Goal: Task Accomplishment & Management: Use online tool/utility

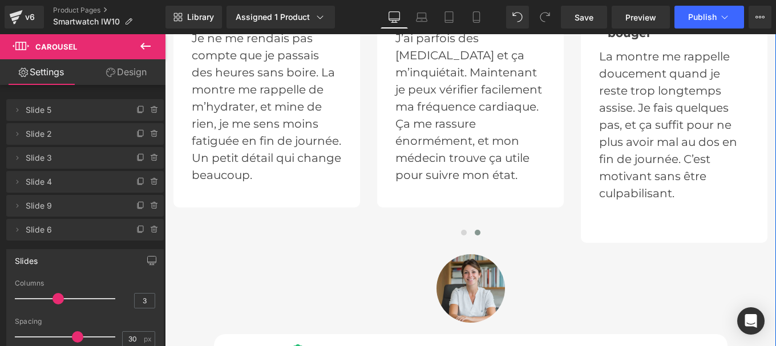
scroll to position [3527, 0]
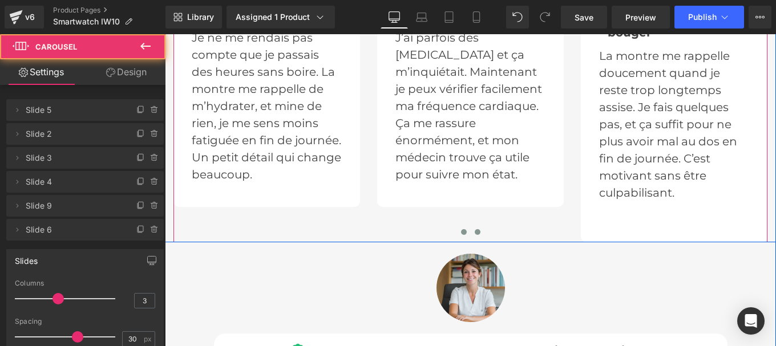
click at [462, 226] on button at bounding box center [464, 231] width 14 height 11
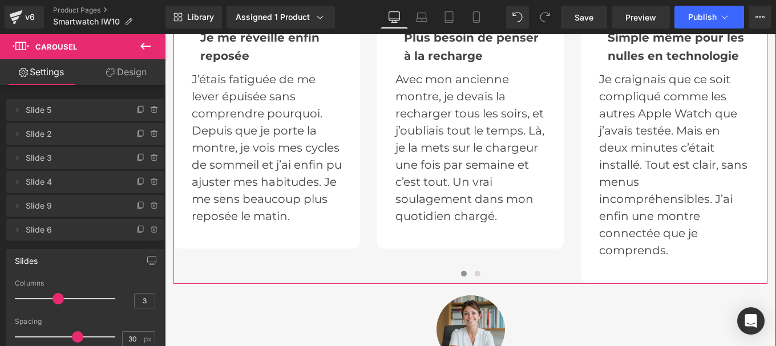
scroll to position [3486, 0]
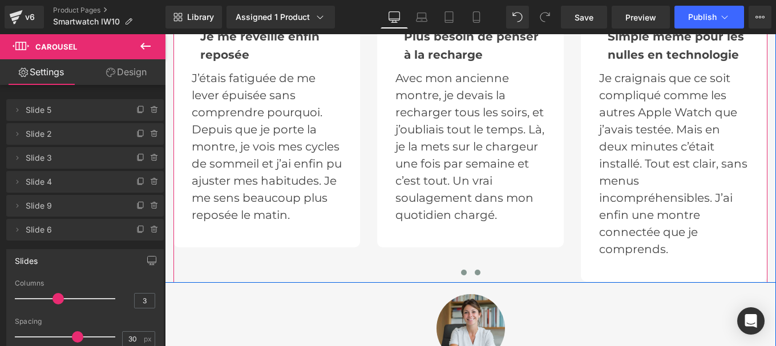
click at [475, 270] on span at bounding box center [478, 273] width 6 height 6
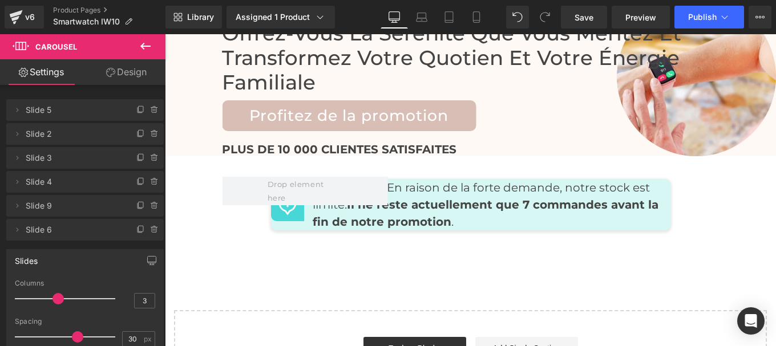
scroll to position [5628, 0]
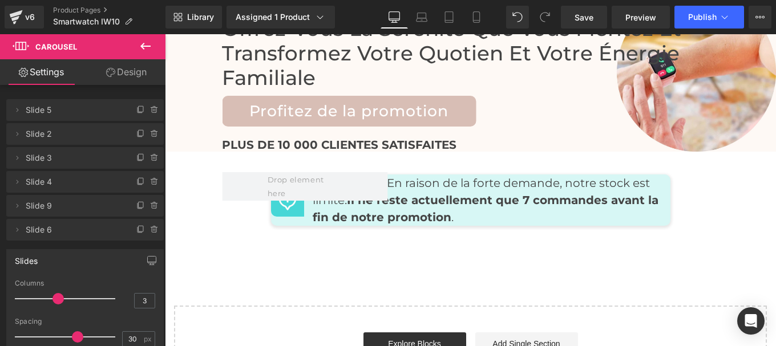
click at [165, 34] on div at bounding box center [165, 34] width 0 height 0
click at [426, 54] on div "Offrez-vous la sérénité que vous méritez et transformez votre quotien et votre …" at bounding box center [470, 72] width 611 height 159
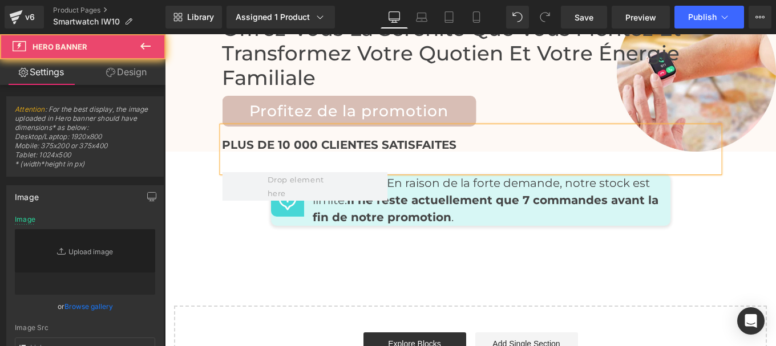
type input "[URL][DOMAIN_NAME]"
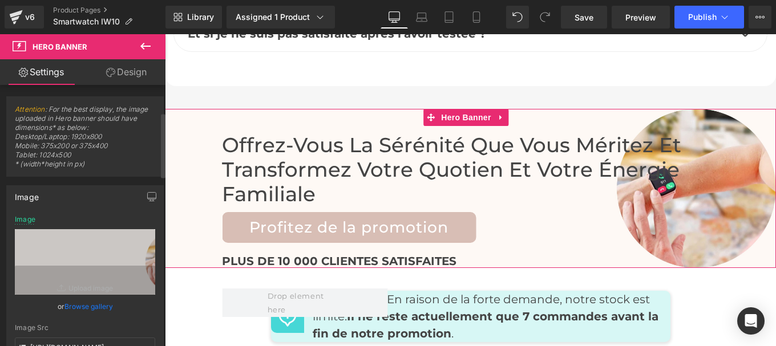
scroll to position [109, 0]
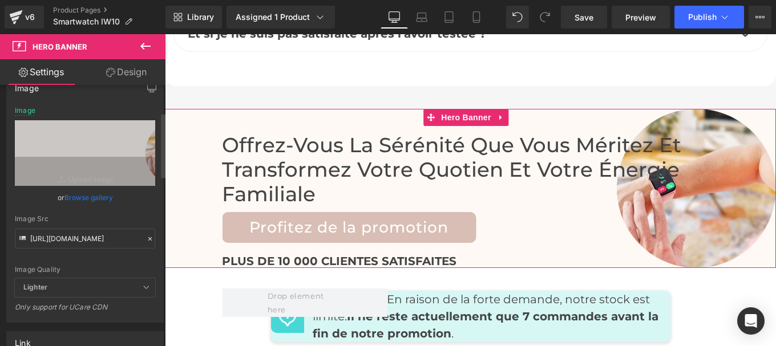
click at [146, 236] on icon at bounding box center [150, 239] width 8 height 8
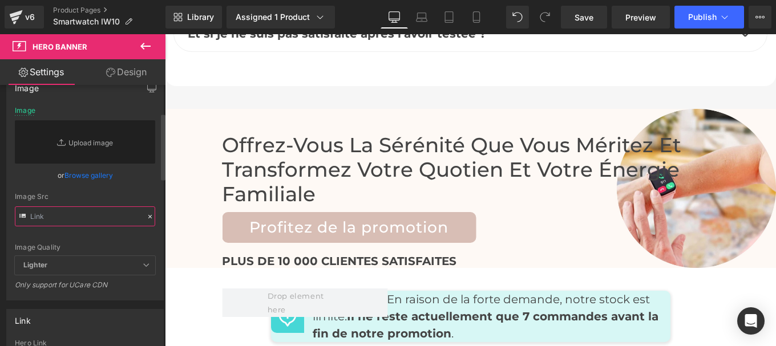
click at [93, 217] on input "text" at bounding box center [85, 217] width 140 height 20
paste input "[URL][DOMAIN_NAME]"
click at [156, 197] on div "[URL][DOMAIN_NAME] Image Replace Image Upload image or Browse gallery Image Src…" at bounding box center [85, 203] width 156 height 193
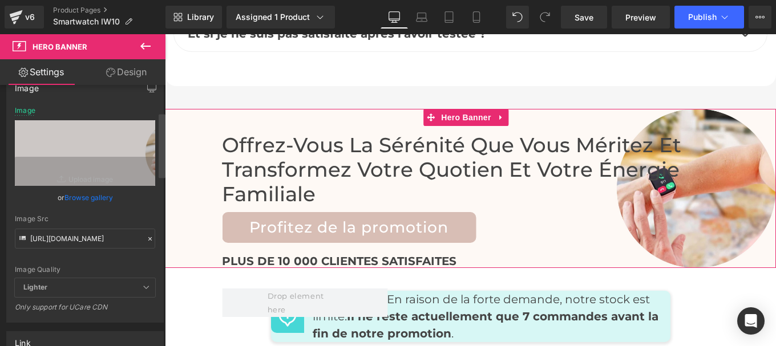
click at [159, 253] on div at bounding box center [162, 218] width 7 height 262
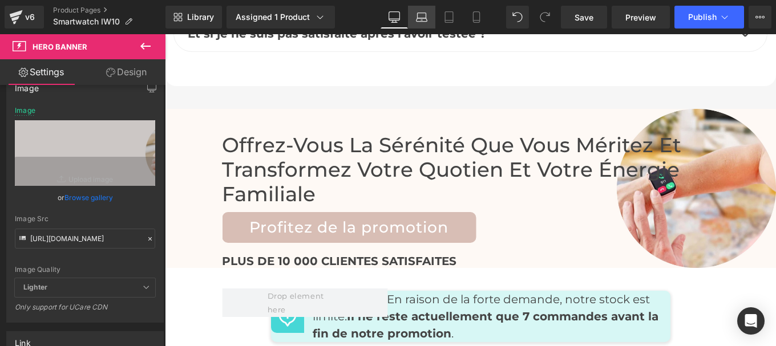
click at [419, 19] on icon at bounding box center [421, 16] width 11 height 11
type input "[URL][DOMAIN_NAME]"
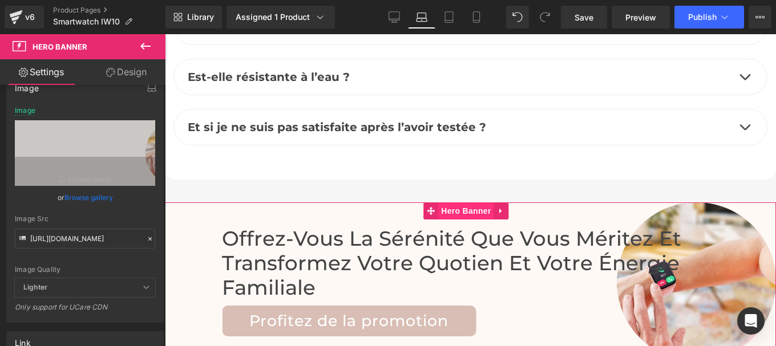
click at [454, 203] on span "Hero Banner" at bounding box center [465, 211] width 55 height 17
click at [148, 238] on icon at bounding box center [149, 238] width 3 height 3
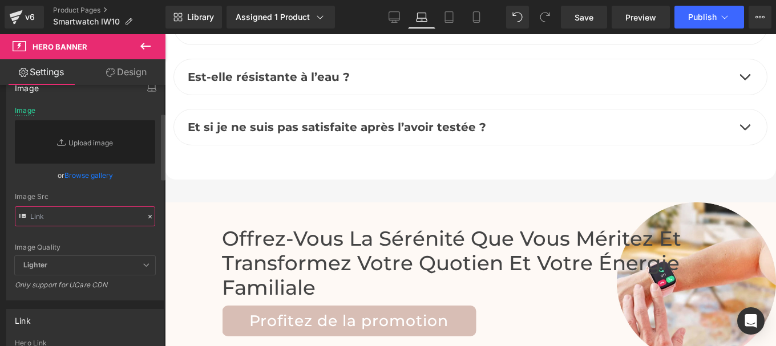
click at [98, 214] on input "text" at bounding box center [85, 217] width 140 height 20
paste input "[URL][DOMAIN_NAME]"
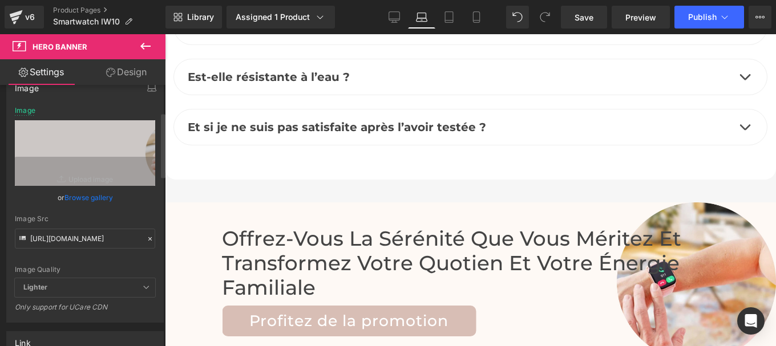
click at [154, 197] on div "[URL][DOMAIN_NAME] Image Replace Image Upload image or Browse gallery Image Src…" at bounding box center [85, 215] width 156 height 216
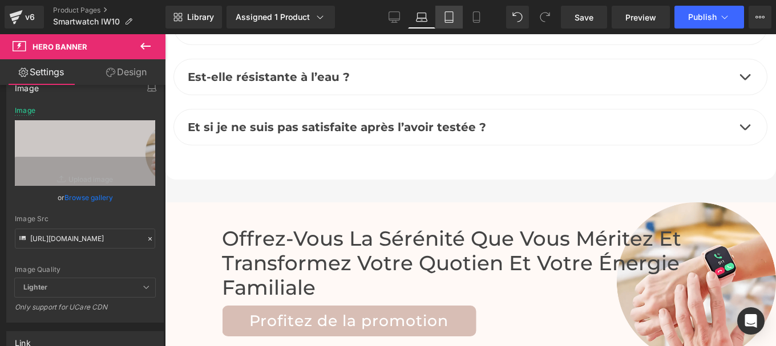
click at [446, 14] on icon at bounding box center [449, 17] width 8 height 11
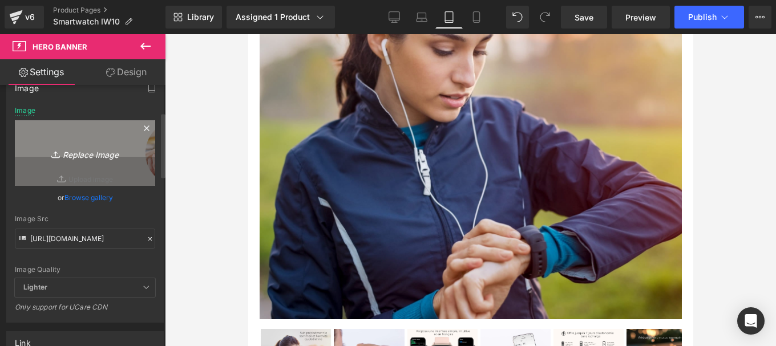
type input "[URL][DOMAIN_NAME]"
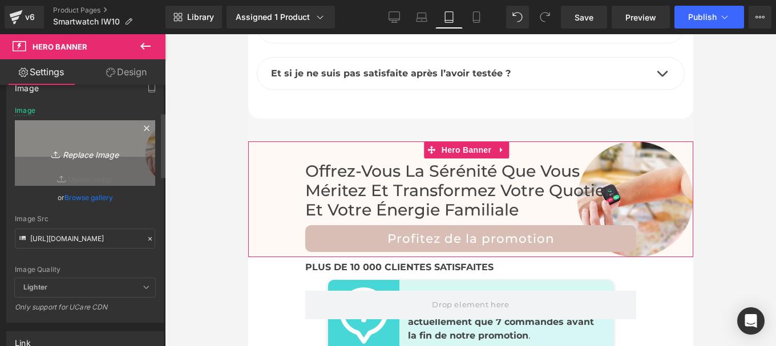
scroll to position [6949, 0]
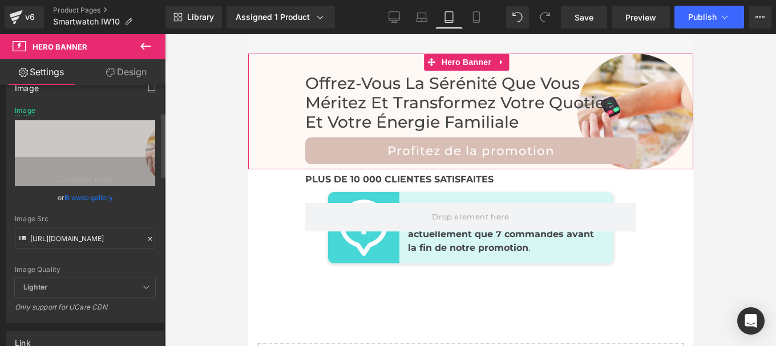
click at [146, 241] on icon at bounding box center [150, 239] width 8 height 8
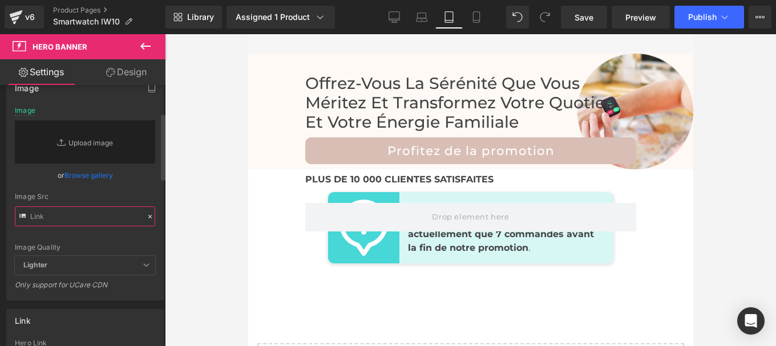
click at [95, 219] on input "text" at bounding box center [85, 217] width 140 height 20
paste input "[URL][DOMAIN_NAME]"
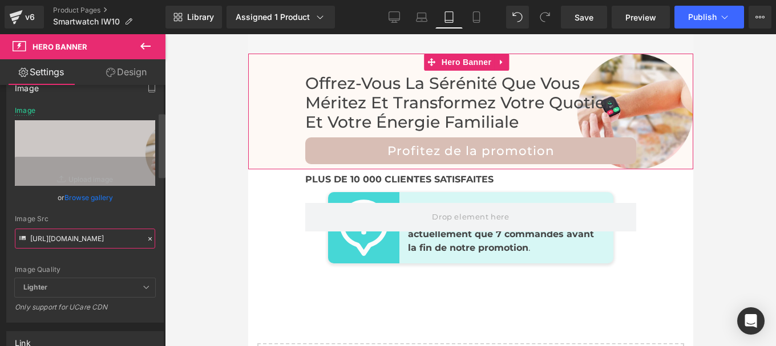
type input "[URL][DOMAIN_NAME]"
click at [160, 196] on div at bounding box center [162, 218] width 7 height 262
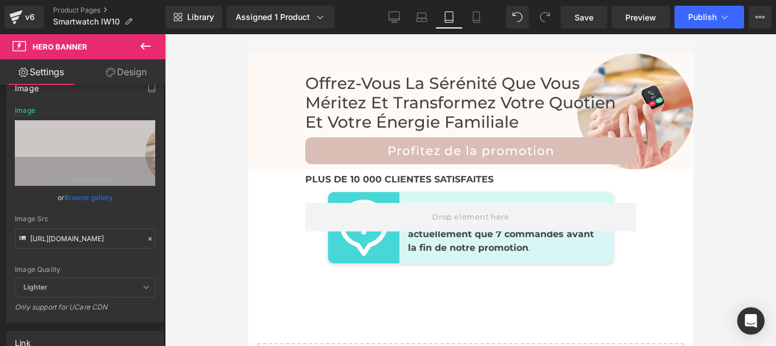
scroll to position [6838, 0]
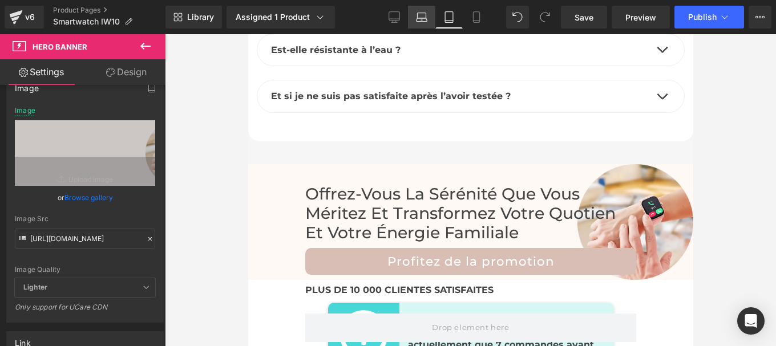
click at [422, 20] on icon at bounding box center [422, 20] width 2 height 0
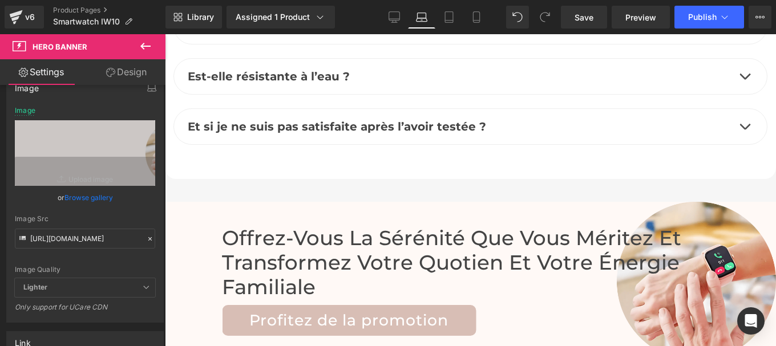
scroll to position [5410, 0]
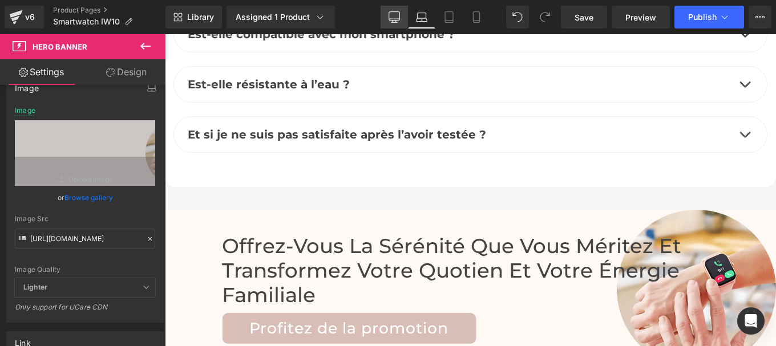
click at [395, 18] on icon at bounding box center [394, 16] width 11 height 11
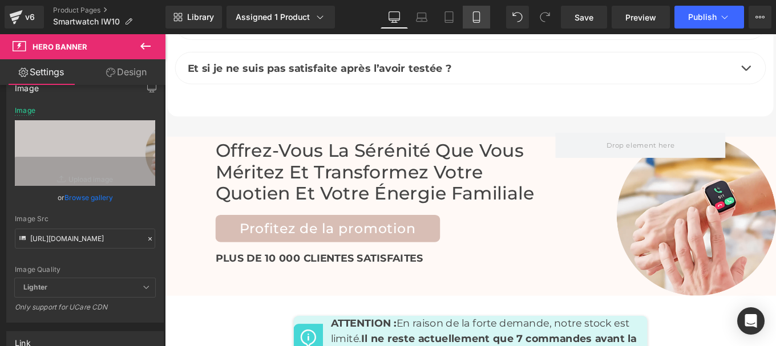
scroll to position [4810, 0]
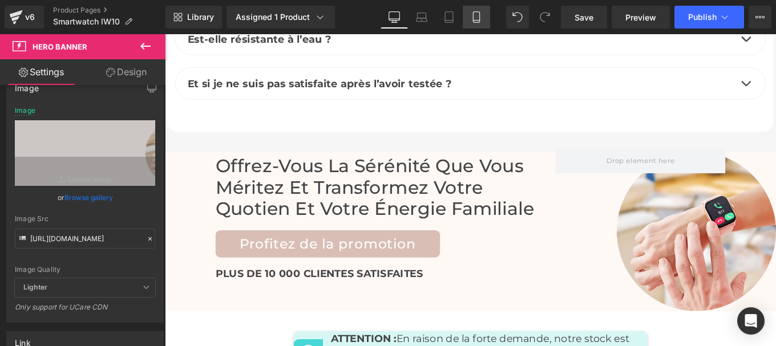
click at [475, 26] on link "Mobile" at bounding box center [476, 17] width 27 height 23
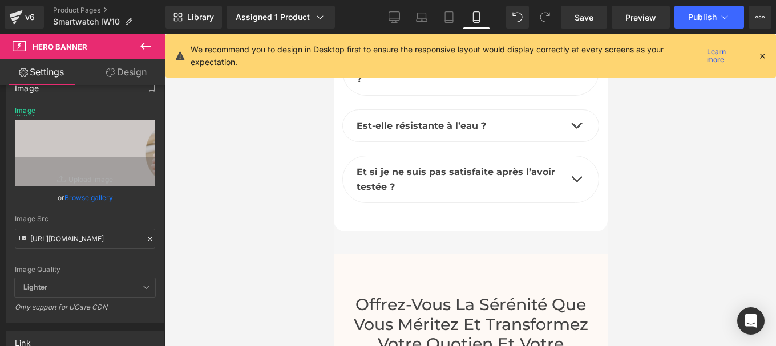
scroll to position [6207, 0]
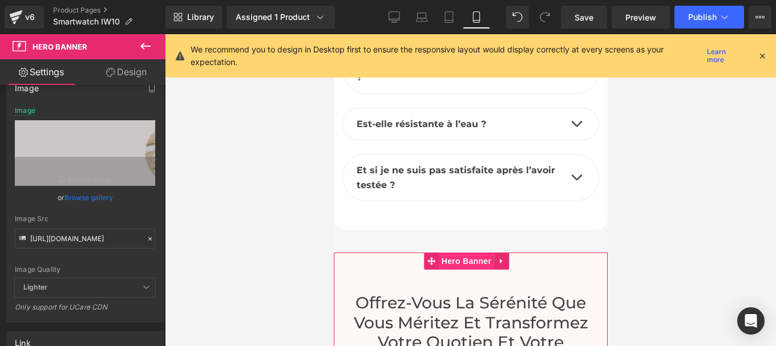
click at [459, 253] on span "Hero Banner" at bounding box center [465, 261] width 55 height 17
click at [462, 253] on span "Hero Banner" at bounding box center [465, 261] width 55 height 17
click at [146, 242] on icon at bounding box center [150, 239] width 8 height 8
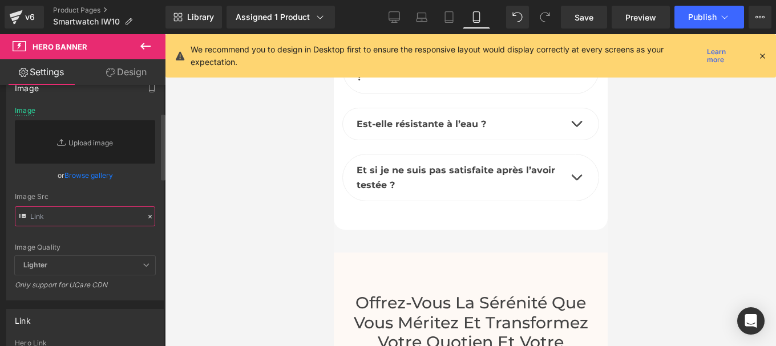
click at [99, 217] on input "text" at bounding box center [85, 217] width 140 height 20
paste input "[URL][DOMAIN_NAME]"
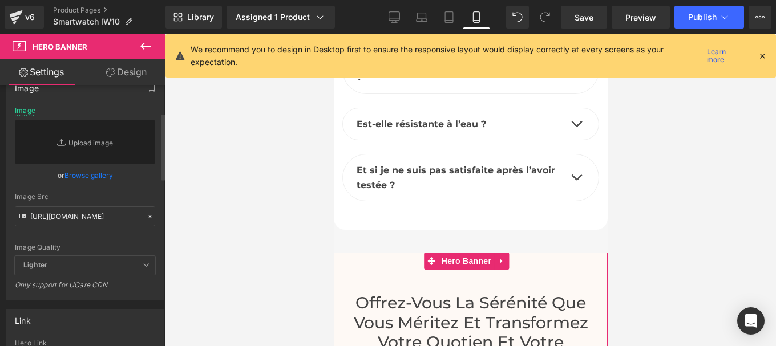
scroll to position [0, 0]
click at [152, 241] on div "[URL][DOMAIN_NAME] Image Replace Image Upload image or Browse gallery Image Src…" at bounding box center [85, 203] width 156 height 193
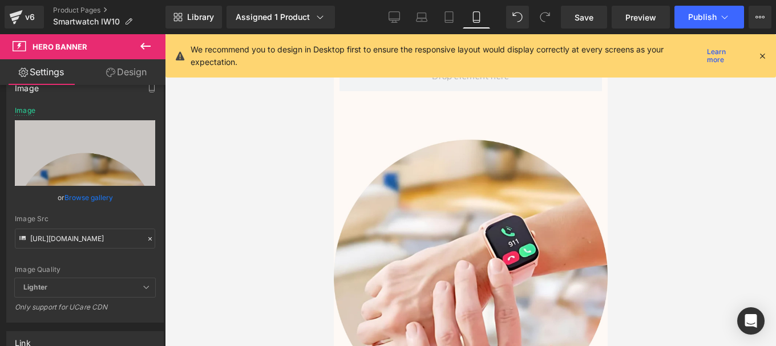
scroll to position [6593, 0]
drag, startPoint x: 398, startPoint y: 13, endPoint x: 509, endPoint y: 173, distance: 194.7
click at [398, 13] on icon at bounding box center [394, 16] width 11 height 11
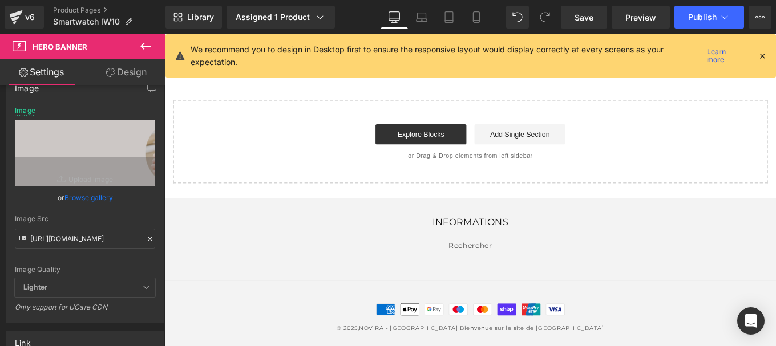
type input "[URL][DOMAIN_NAME]"
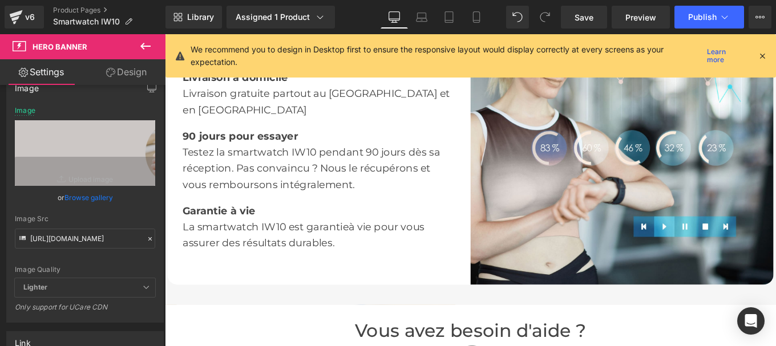
scroll to position [1834, 0]
click at [674, 207] on img at bounding box center [681, 147] width 342 height 342
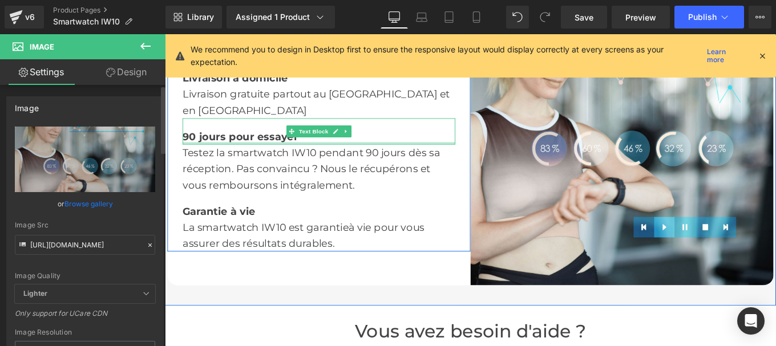
click at [148, 246] on icon at bounding box center [149, 245] width 3 height 3
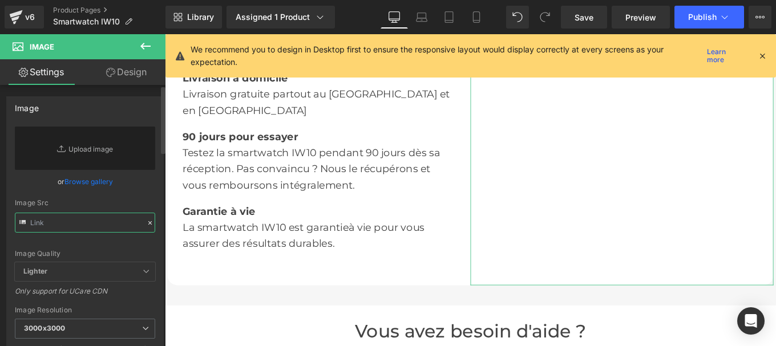
click at [85, 222] on input "text" at bounding box center [85, 223] width 140 height 20
paste input "[URL][DOMAIN_NAME]"
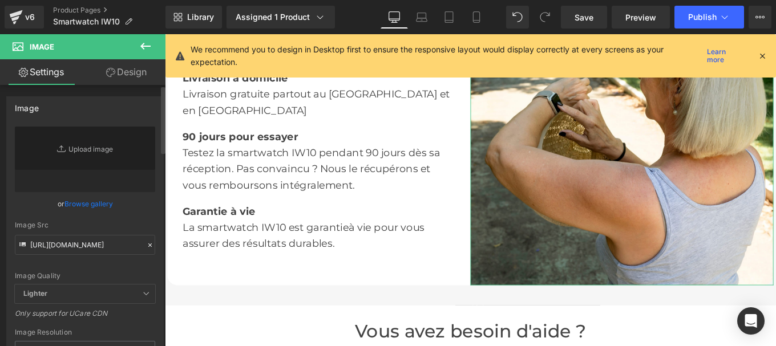
click at [159, 218] on div "Image [URL][DOMAIN_NAME] Replace Image Upload image or Browse gallery Image Src…" at bounding box center [85, 255] width 171 height 335
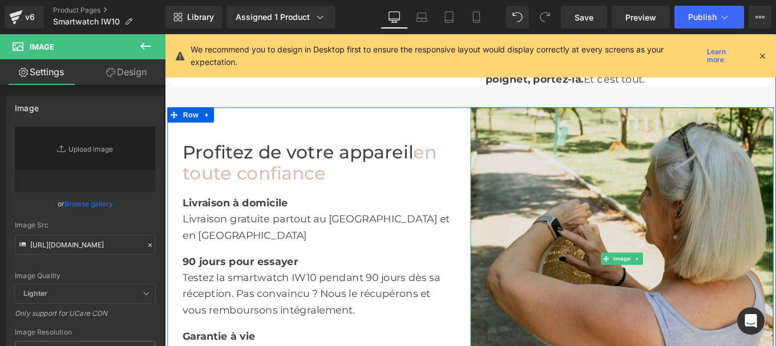
scroll to position [1811, 0]
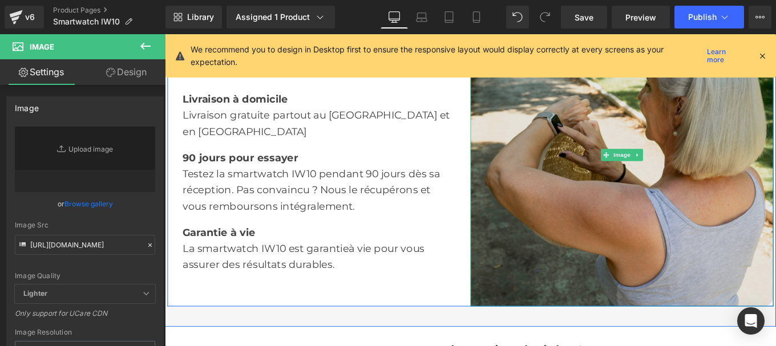
type input "[URL][DOMAIN_NAME]"
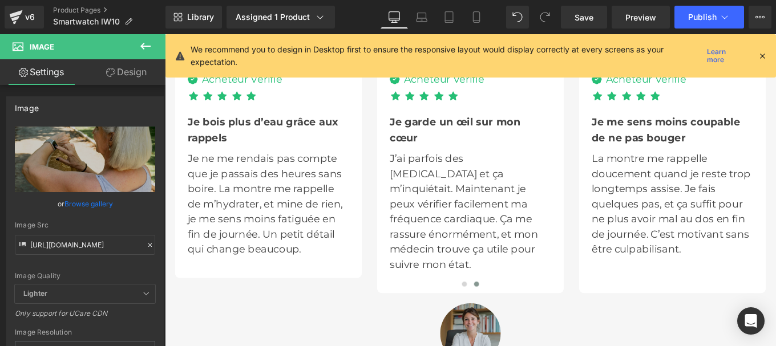
scroll to position [3038, 0]
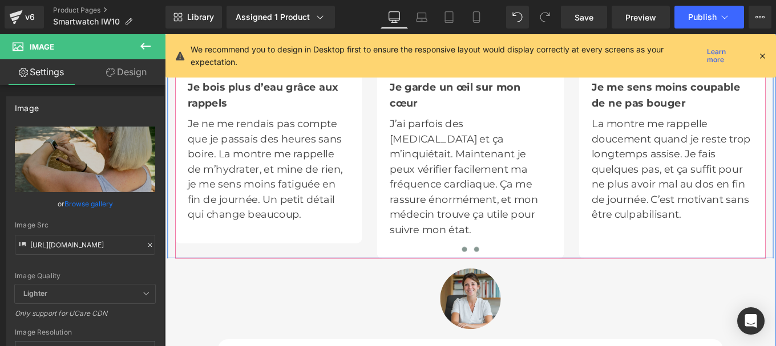
click at [498, 279] on button at bounding box center [503, 277] width 14 height 11
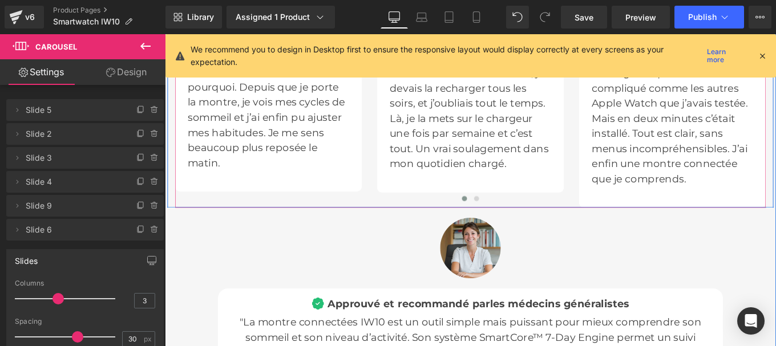
scroll to position [3096, 0]
click at [514, 217] on span at bounding box center [517, 220] width 6 height 6
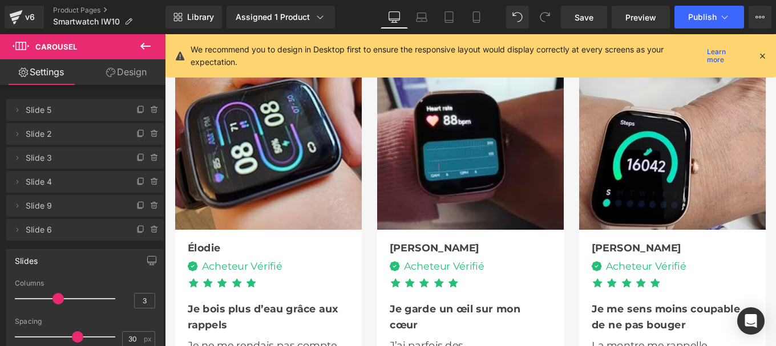
scroll to position [2785, 0]
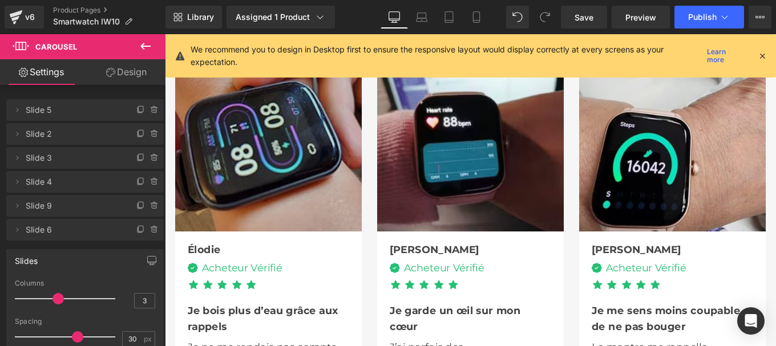
click at [278, 157] on img at bounding box center [281, 151] width 211 height 211
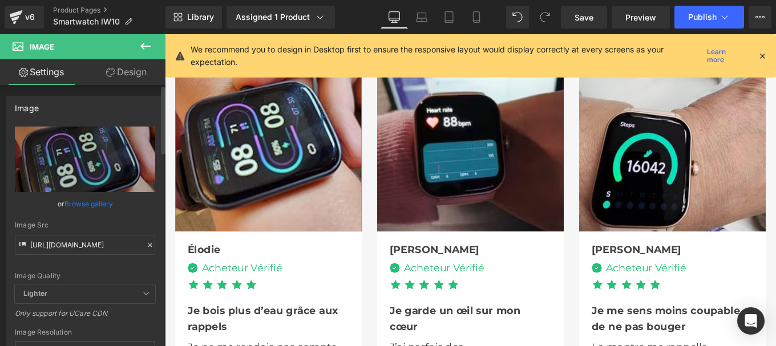
click at [146, 246] on icon at bounding box center [150, 245] width 8 height 8
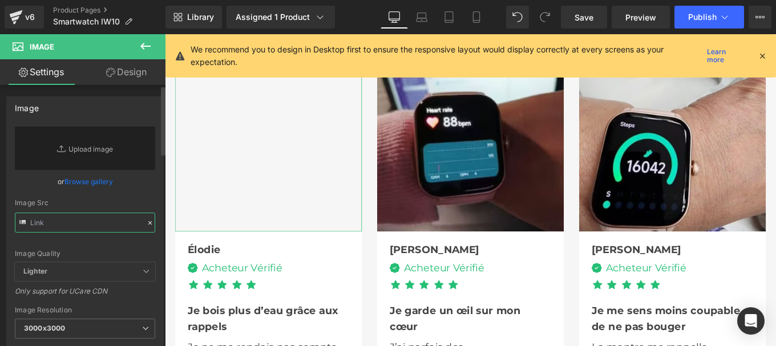
click at [75, 228] on input "text" at bounding box center [85, 223] width 140 height 20
paste input "[URL][DOMAIN_NAME]"
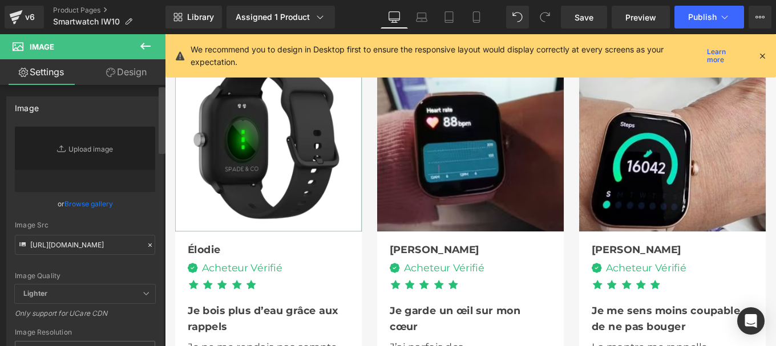
scroll to position [0, 0]
click at [159, 225] on div at bounding box center [162, 218] width 7 height 262
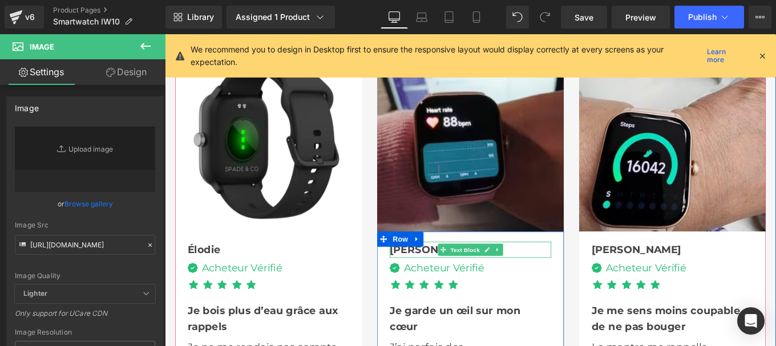
type input "[URL][DOMAIN_NAME]"
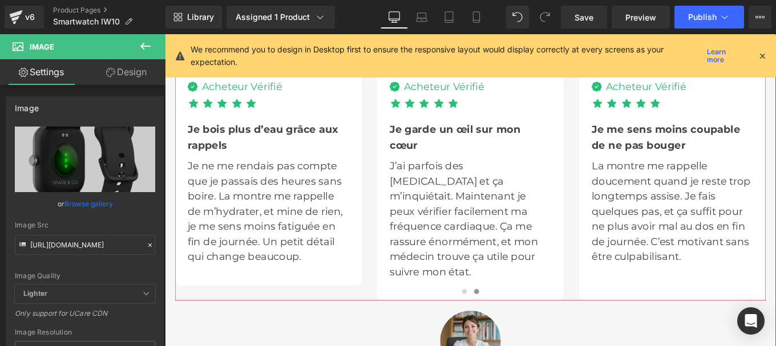
scroll to position [2994, 0]
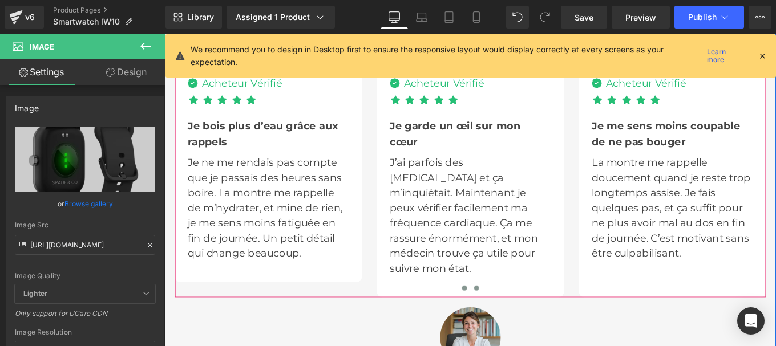
click at [500, 320] on span at bounding box center [503, 321] width 6 height 6
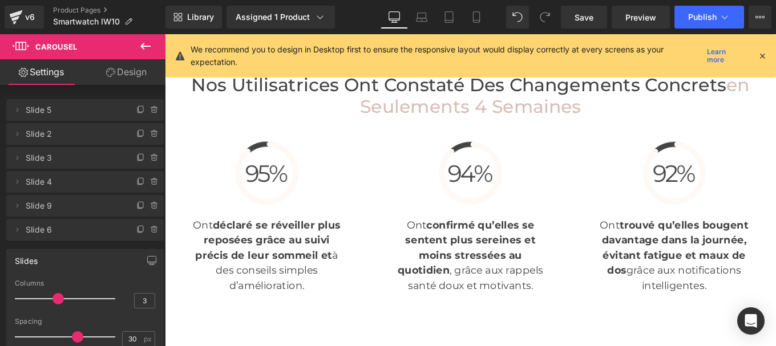
scroll to position [2293, 0]
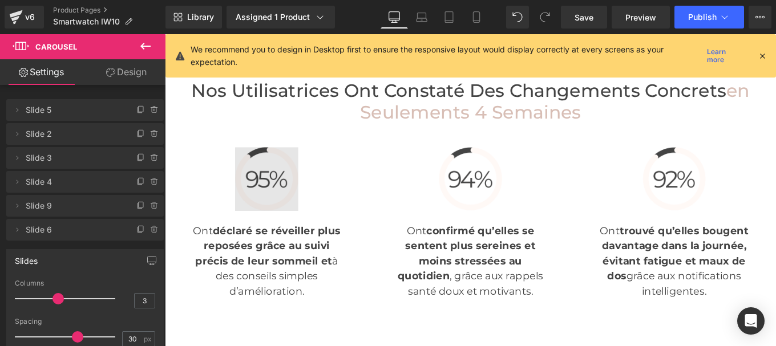
click at [268, 188] on div "Image" at bounding box center [280, 197] width 179 height 71
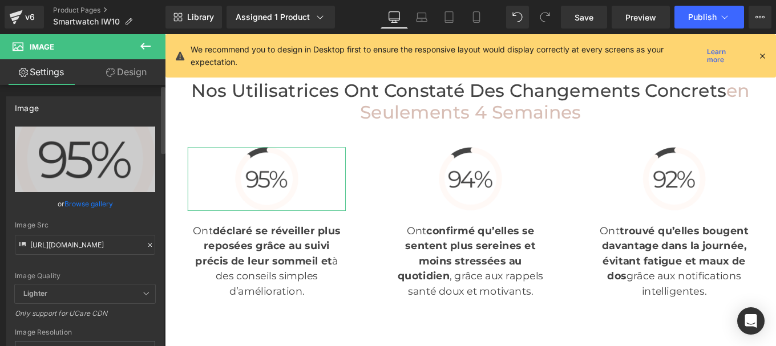
click at [146, 246] on icon at bounding box center [150, 245] width 8 height 8
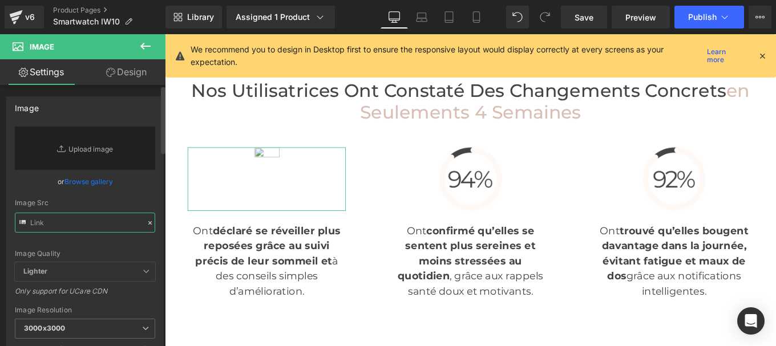
click at [87, 225] on input "text" at bounding box center [85, 223] width 140 height 20
paste input "[URL][DOMAIN_NAME]"
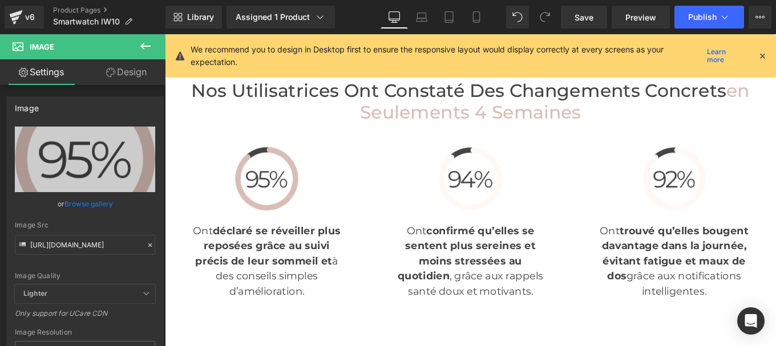
type input "[URL][DOMAIN_NAME]"
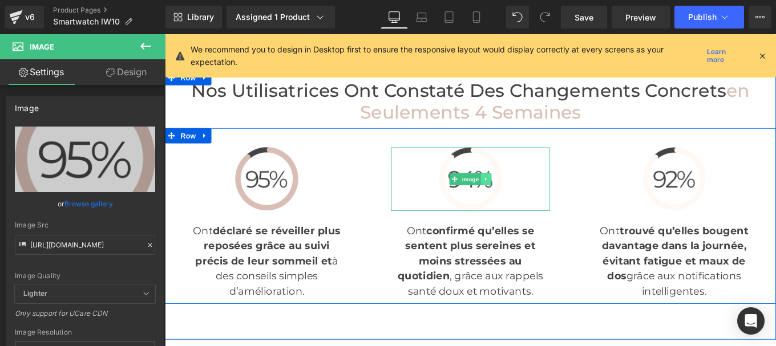
click at [525, 195] on icon at bounding box center [528, 198] width 6 height 7
click at [483, 196] on link "Image" at bounding box center [485, 198] width 35 height 14
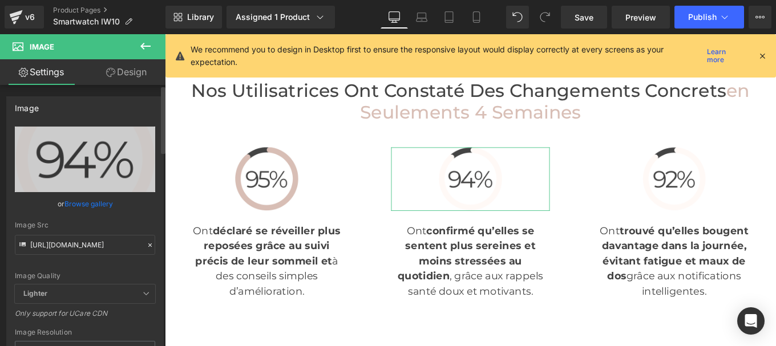
click at [146, 247] on icon at bounding box center [150, 245] width 8 height 8
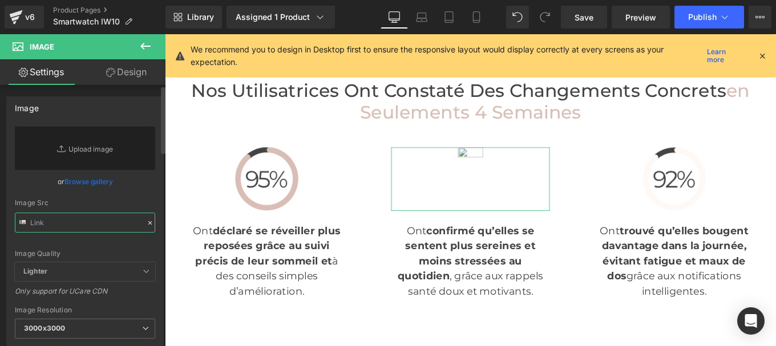
click at [101, 225] on input "text" at bounding box center [85, 223] width 140 height 20
paste input "[URL][DOMAIN_NAME]"
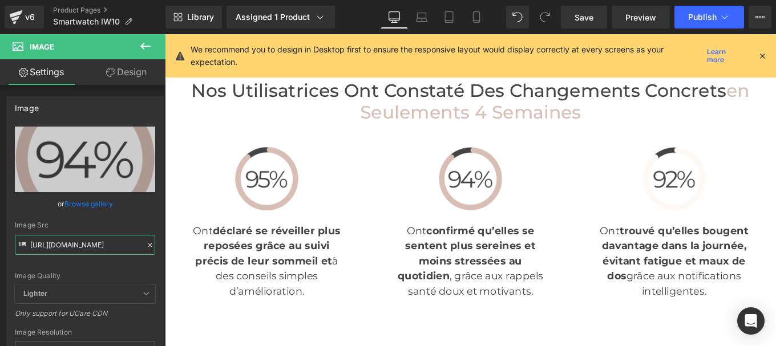
type input "[URL][DOMAIN_NAME]"
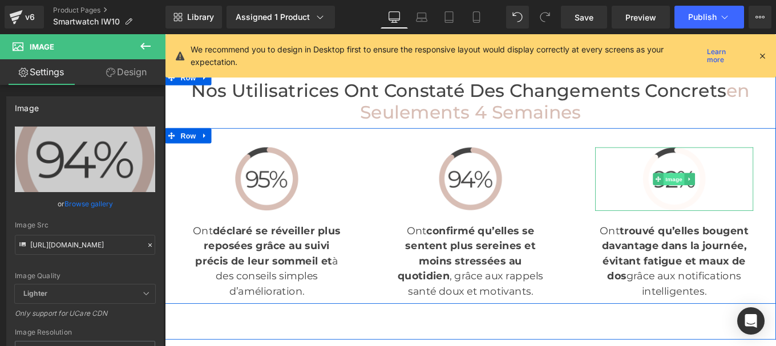
click at [735, 194] on span "Image" at bounding box center [741, 198] width 24 height 14
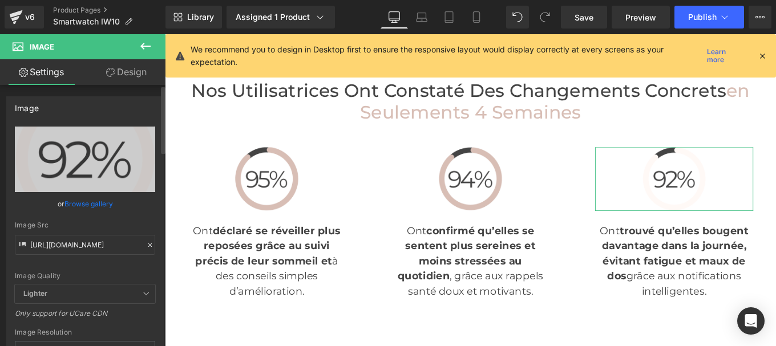
click at [146, 242] on icon at bounding box center [150, 245] width 8 height 8
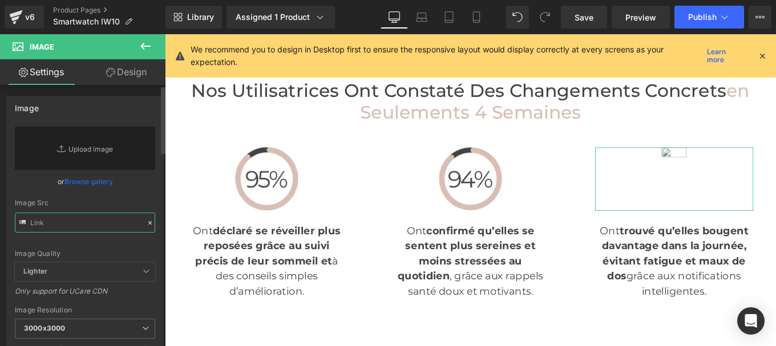
click at [96, 223] on input "text" at bounding box center [85, 223] width 140 height 20
paste input "[URL][DOMAIN_NAME]"
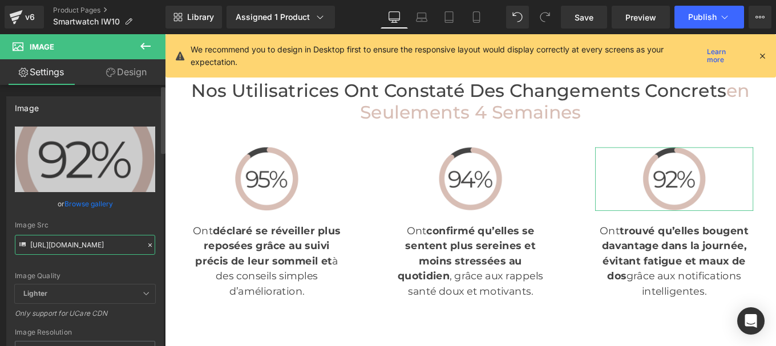
type input "[URL][DOMAIN_NAME]"
click at [157, 220] on div "[URL][DOMAIN_NAME] Replace Image Upload image or Browse gallery Image Src [URL]…" at bounding box center [85, 275] width 156 height 296
click at [580, 15] on span "Save" at bounding box center [584, 17] width 19 height 12
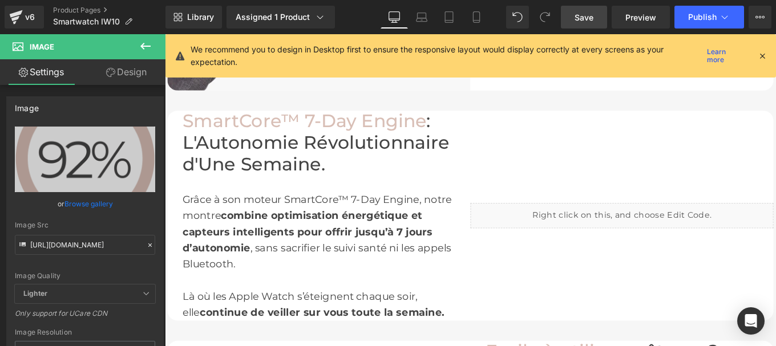
scroll to position [1302, 0]
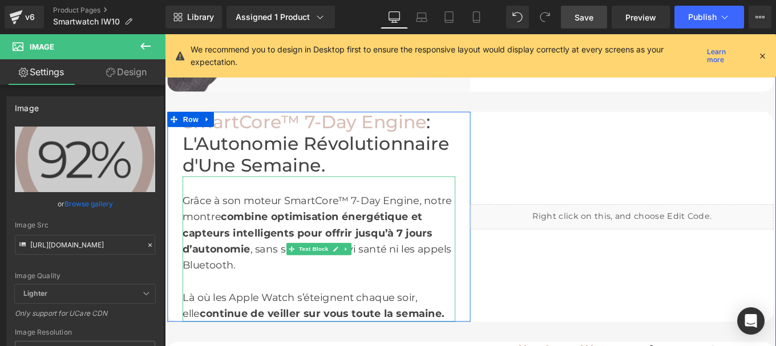
click at [268, 219] on span "Grâce à son moteur SmartCore™ 7-Day Engine, notre montre combine optimisation é…" at bounding box center [337, 259] width 304 height 87
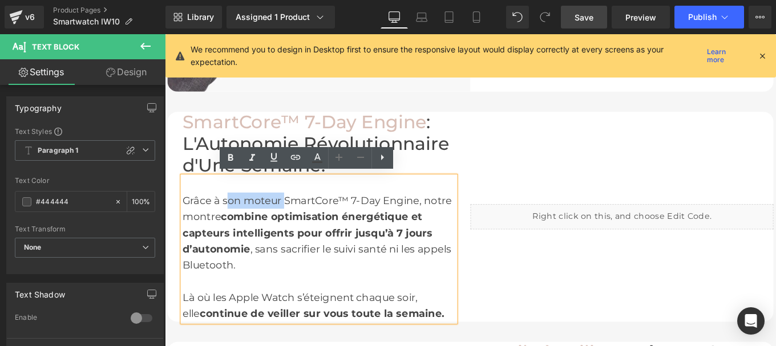
drag, startPoint x: 229, startPoint y: 221, endPoint x: 294, endPoint y: 224, distance: 65.7
click at [294, 224] on span "Grâce à son moteur SmartCore™ 7-Day Engine, notre montre combine optimisation é…" at bounding box center [337, 259] width 304 height 87
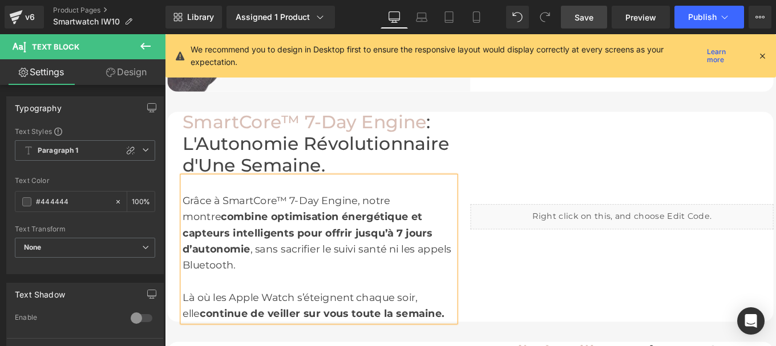
click at [583, 19] on span "Save" at bounding box center [584, 17] width 19 height 12
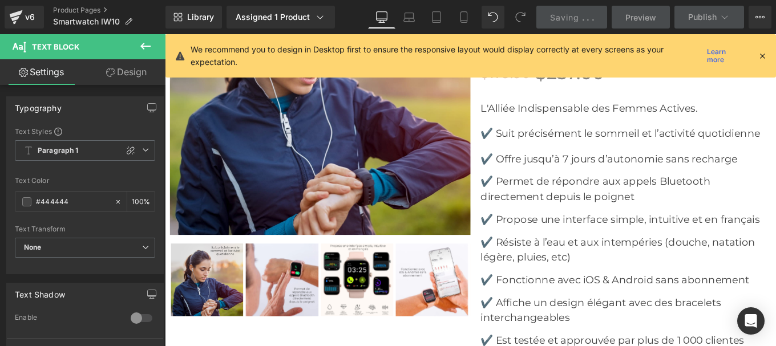
scroll to position [3766, 0]
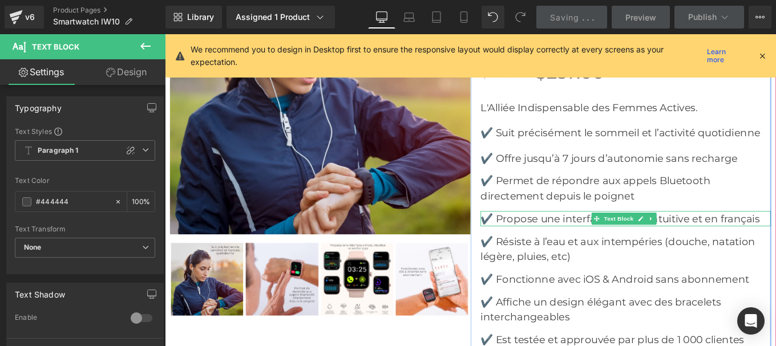
click at [757, 234] on p "✔️ Propose une interface simple, intuitive et en français" at bounding box center [685, 242] width 328 height 17
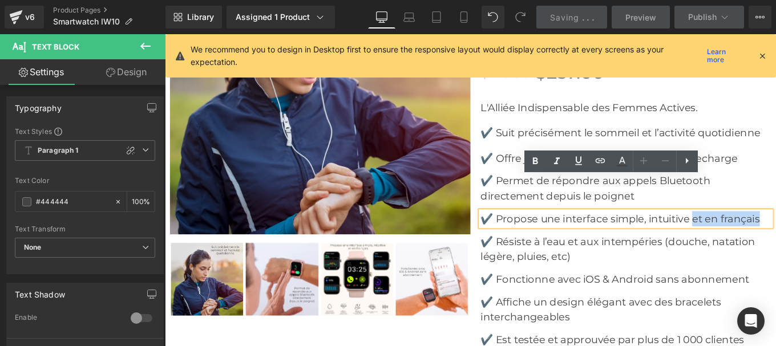
drag, startPoint x: 757, startPoint y: 203, endPoint x: 839, endPoint y: 204, distance: 82.2
click at [775, 234] on p "✔️ Propose une interface simple, intuitive et en français" at bounding box center [685, 242] width 328 height 17
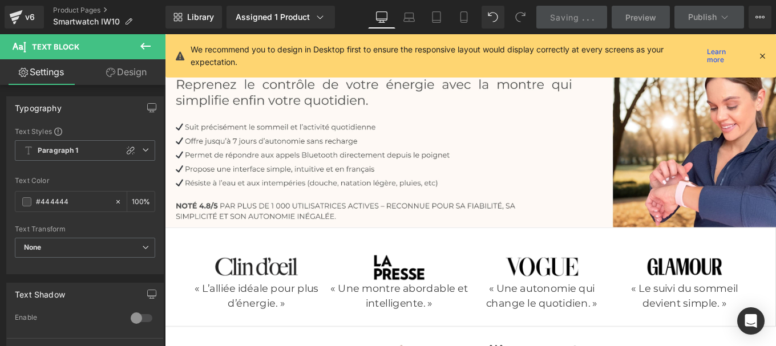
scroll to position [0, 0]
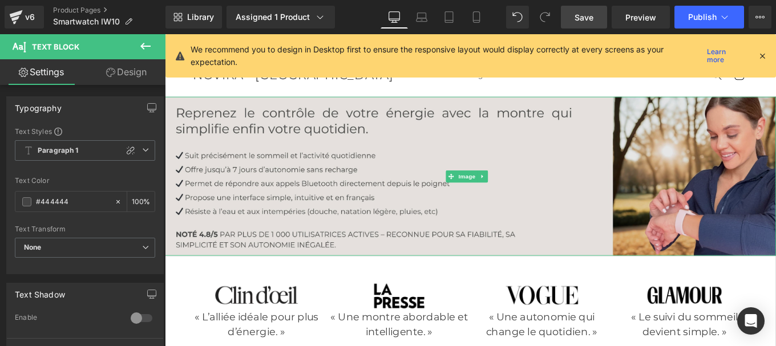
click at [457, 173] on img at bounding box center [510, 195] width 690 height 180
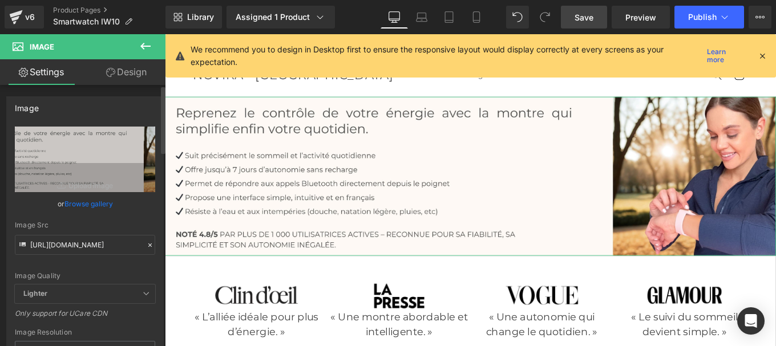
click at [146, 246] on icon at bounding box center [150, 245] width 8 height 8
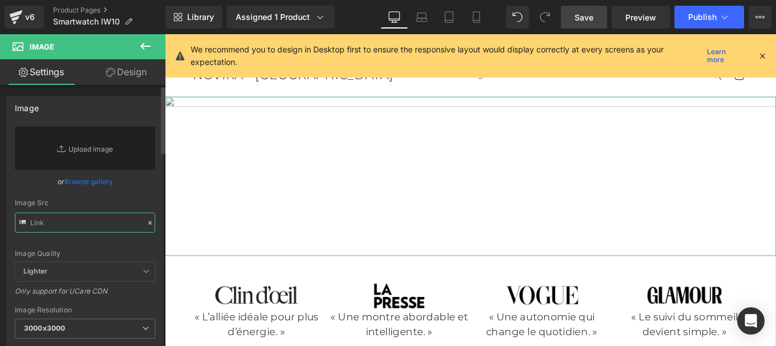
click at [92, 218] on input "text" at bounding box center [85, 223] width 140 height 20
paste input "[URL][DOMAIN_NAME]"
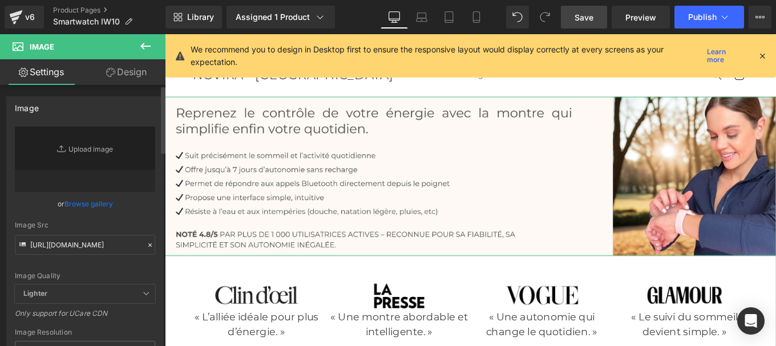
click at [158, 211] on div "[URL][DOMAIN_NAME] Replace Image Upload image or Browse gallery Image Src [URL]…" at bounding box center [85, 275] width 156 height 296
click at [424, 15] on icon at bounding box center [421, 16] width 11 height 11
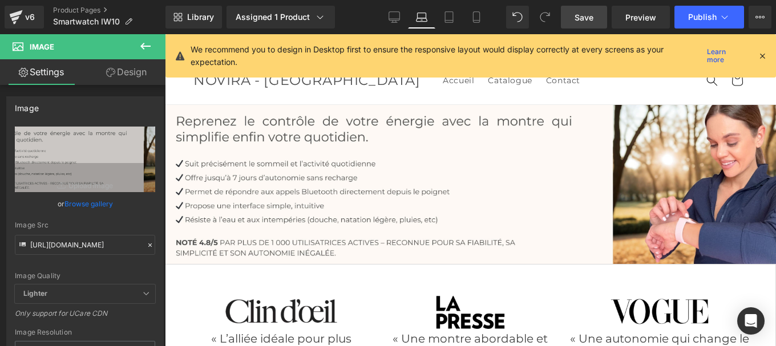
type input "[URL][DOMAIN_NAME]"
click at [445, 18] on icon at bounding box center [448, 16] width 11 height 11
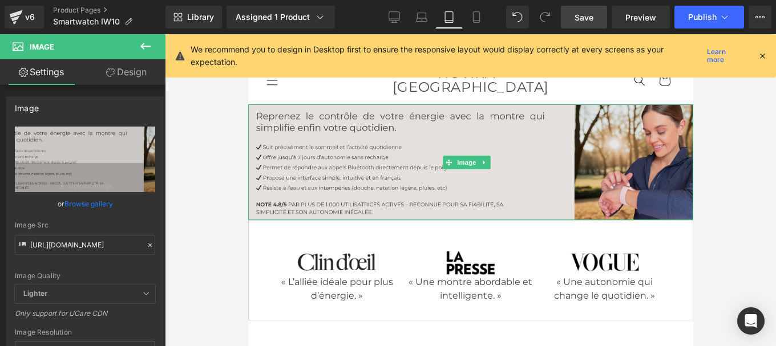
click at [383, 163] on img at bounding box center [470, 162] width 445 height 116
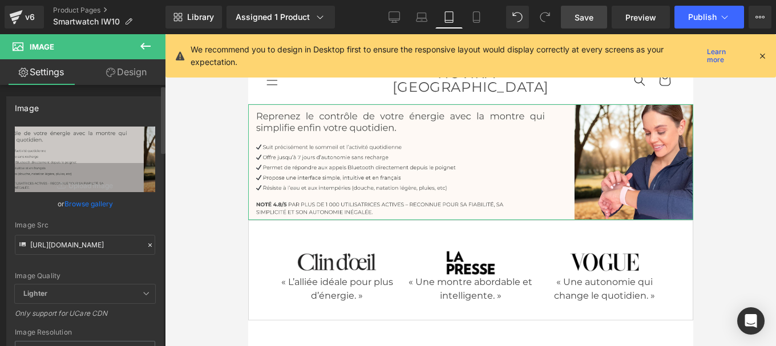
click at [147, 244] on icon at bounding box center [150, 245] width 8 height 8
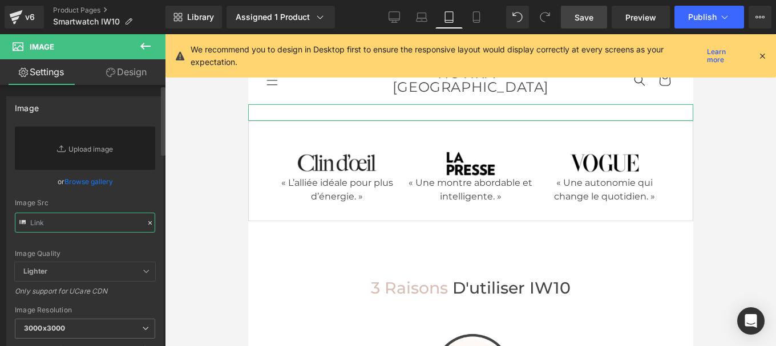
click at [98, 221] on input "text" at bounding box center [85, 223] width 140 height 20
paste input "[URL][DOMAIN_NAME]"
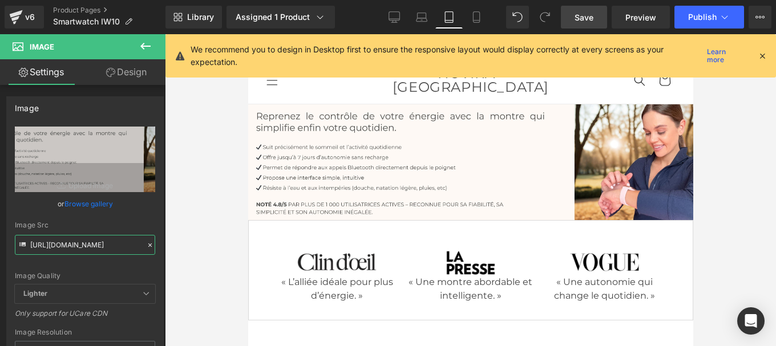
type input "[URL][DOMAIN_NAME]"
click at [478, 23] on link "Mobile" at bounding box center [476, 17] width 27 height 23
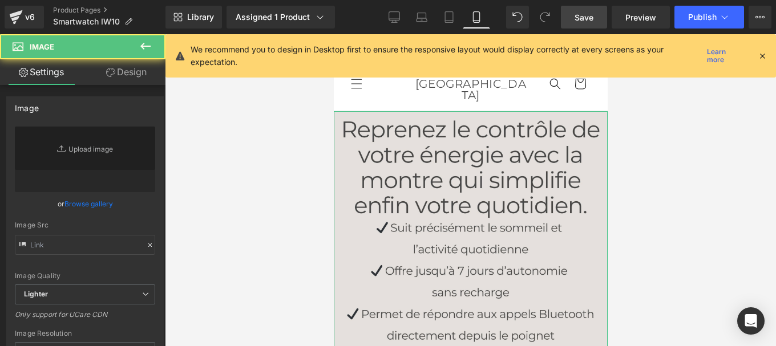
type input "[URL][DOMAIN_NAME]"
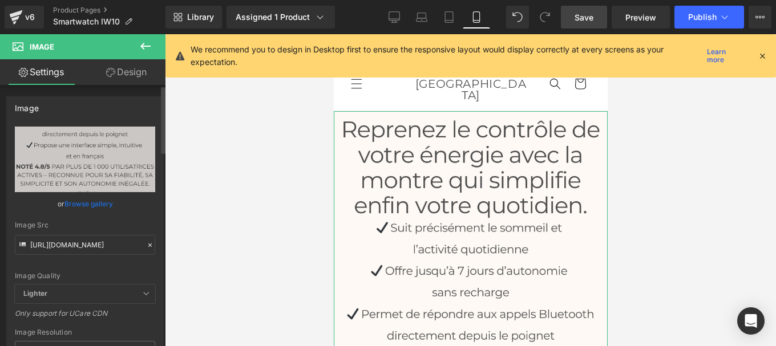
click at [146, 244] on icon at bounding box center [150, 245] width 8 height 8
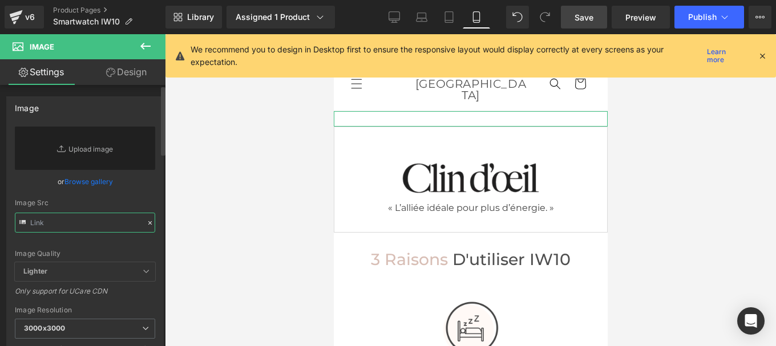
click at [60, 219] on input "text" at bounding box center [85, 223] width 140 height 20
paste input "[URL][DOMAIN_NAME]"
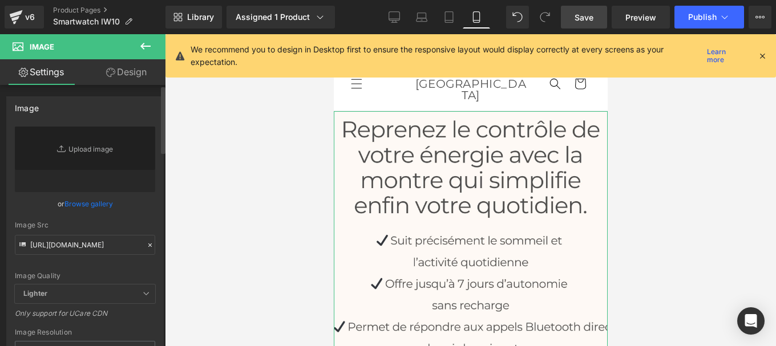
click at [157, 225] on div "[URL][DOMAIN_NAME] Replace Image Upload image or Browse gallery Image Src [URL]…" at bounding box center [85, 275] width 156 height 296
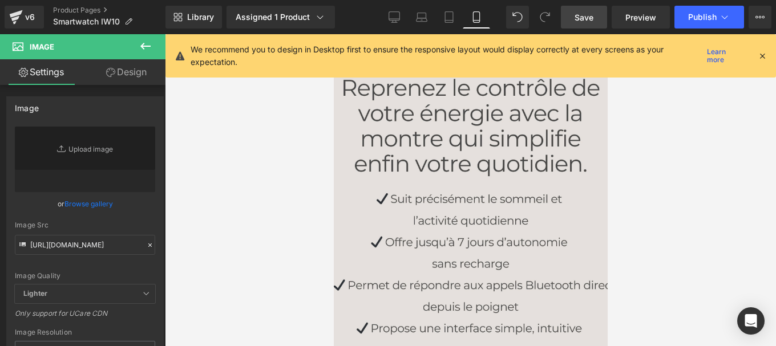
scroll to position [40, 0]
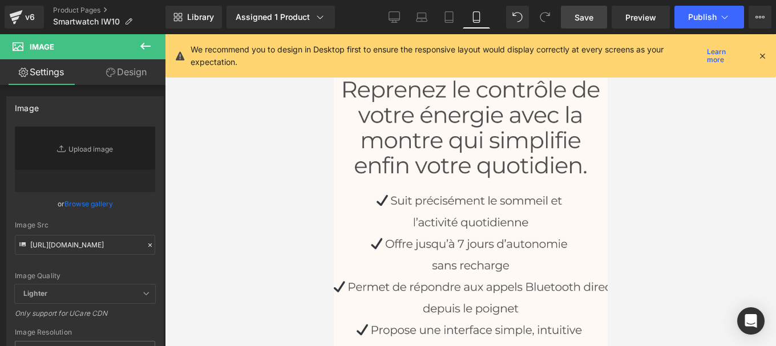
drag, startPoint x: 586, startPoint y: 16, endPoint x: 125, endPoint y: 310, distance: 547.0
click at [586, 16] on span "Save" at bounding box center [584, 17] width 19 height 12
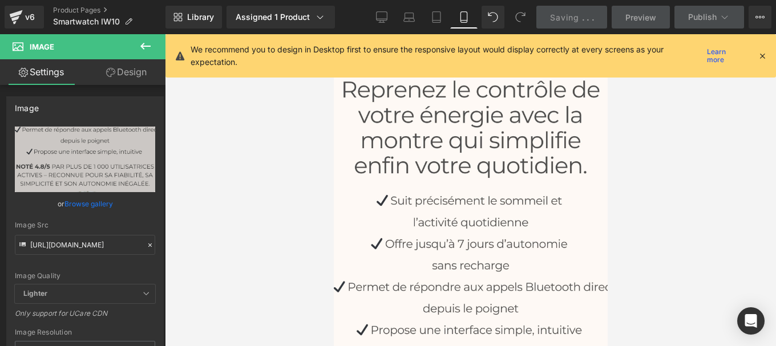
type input "[URL][DOMAIN_NAME]"
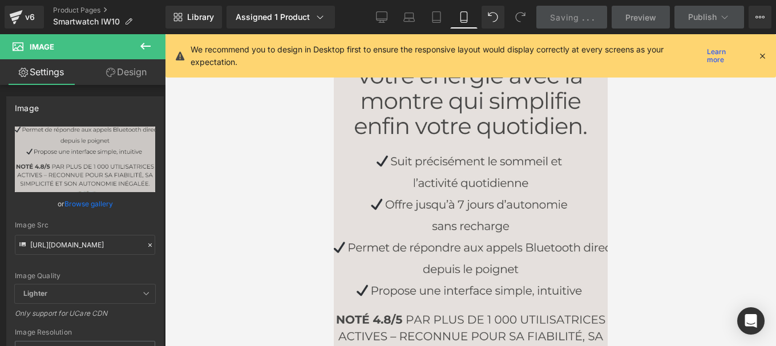
scroll to position [79, 0]
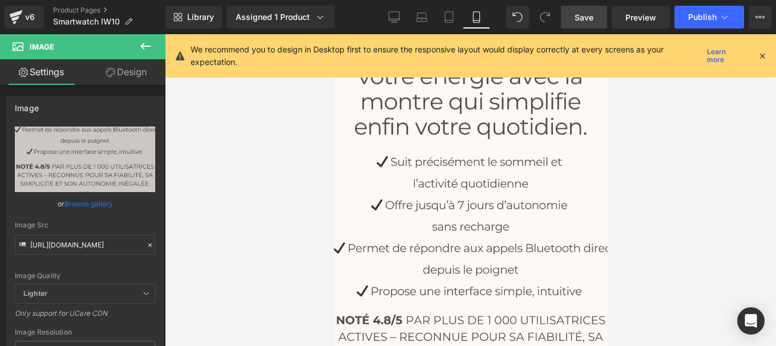
click at [653, 186] on div at bounding box center [470, 190] width 611 height 312
